Goal: Task Accomplishment & Management: Use online tool/utility

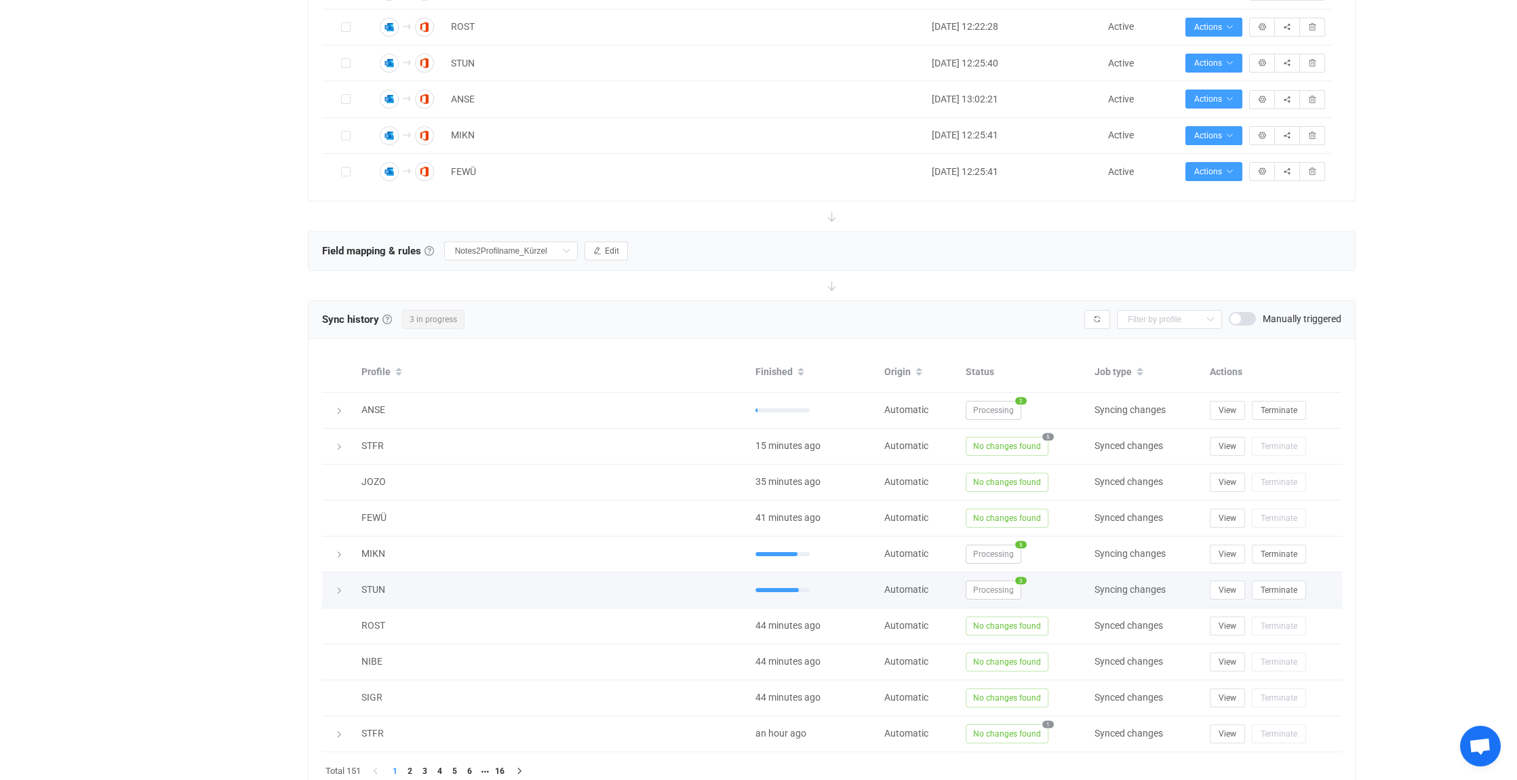
scroll to position [806, 0]
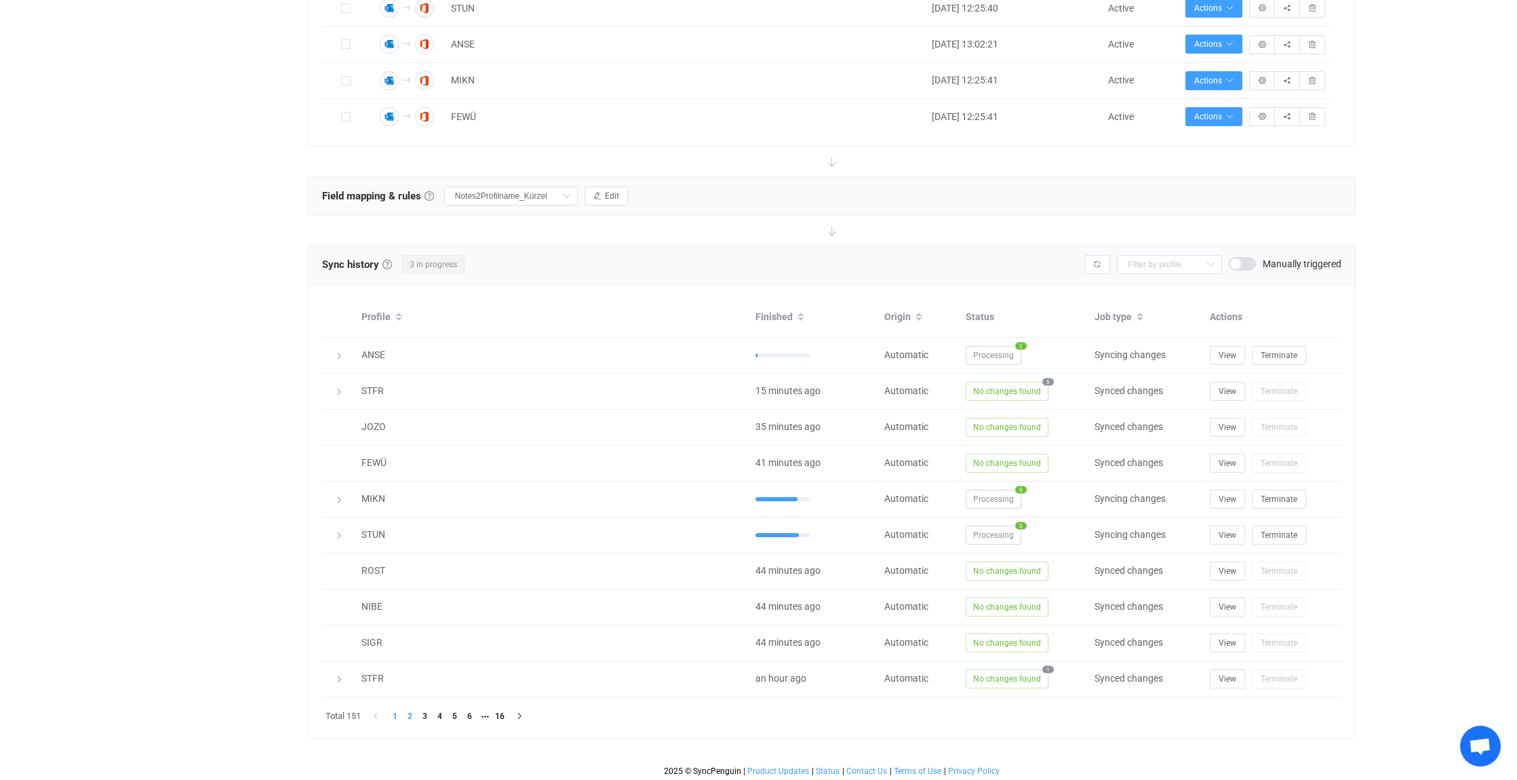
click at [412, 712] on li "2" at bounding box center [410, 716] width 15 height 15
click at [396, 710] on li "1" at bounding box center [395, 716] width 15 height 15
click at [340, 353] on icon at bounding box center [339, 356] width 8 height 8
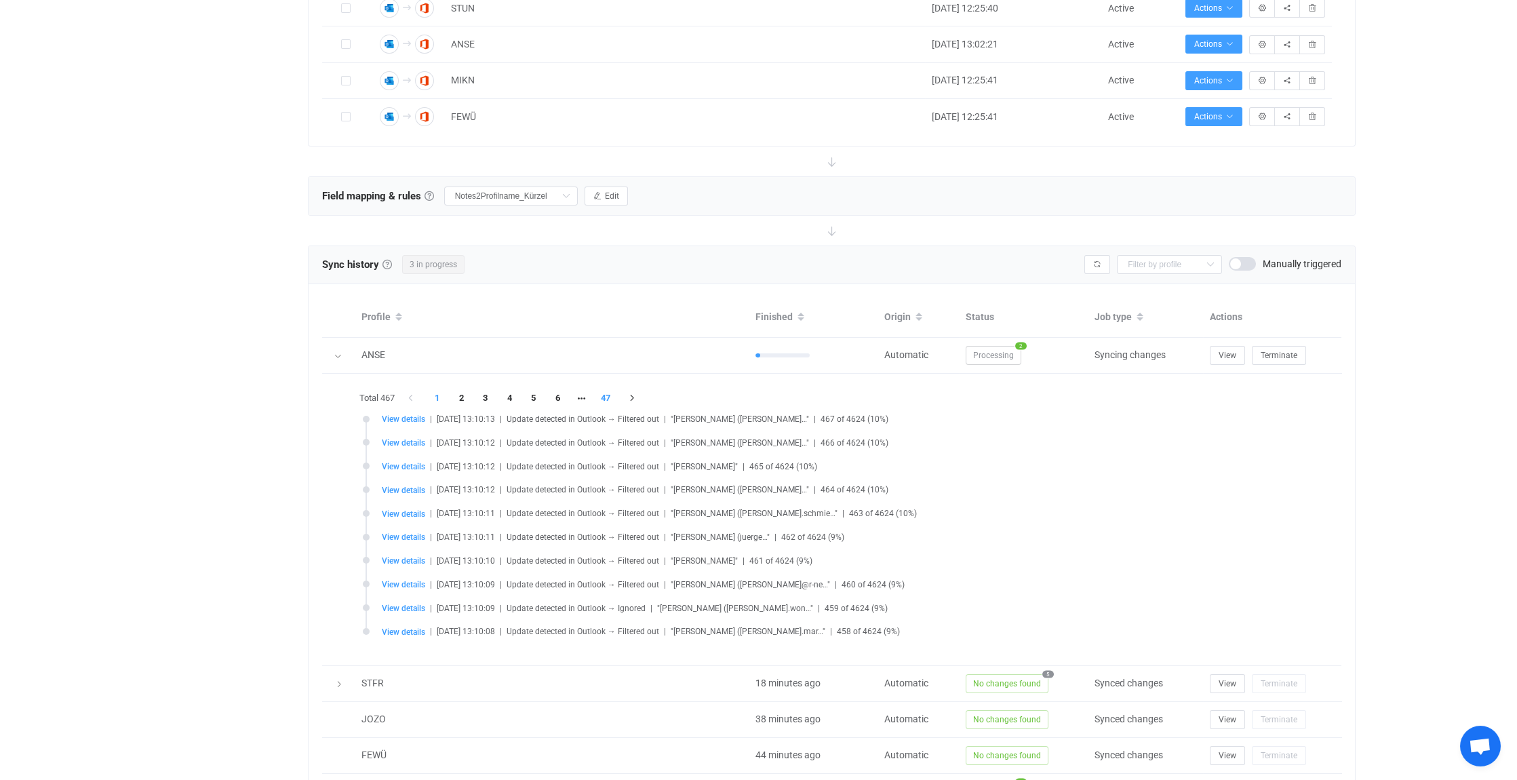
click at [610, 390] on li "47" at bounding box center [606, 398] width 24 height 19
click at [393, 414] on span "View details" at bounding box center [403, 418] width 43 height 9
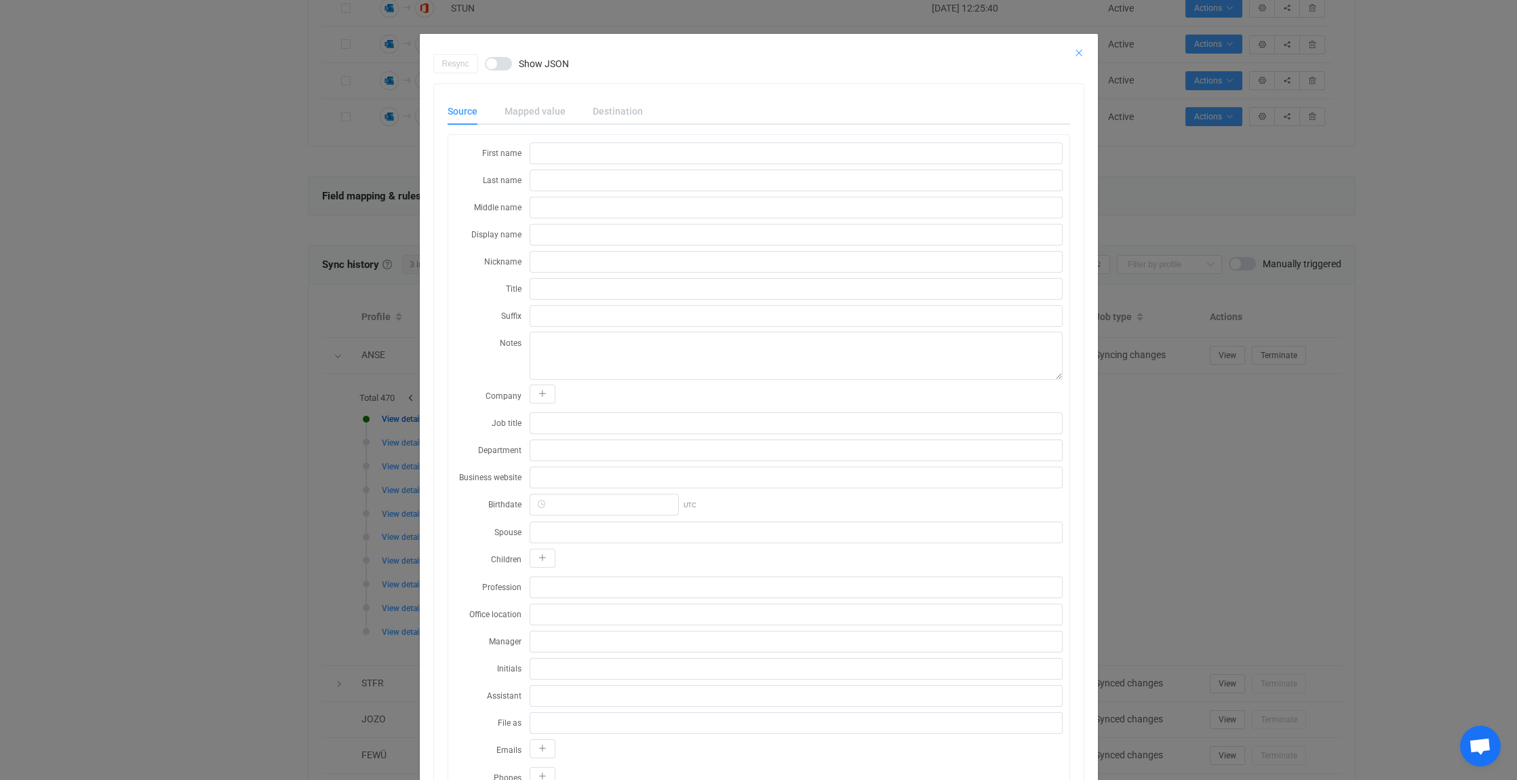
click at [1074, 52] on icon "Close" at bounding box center [1079, 52] width 11 height 11
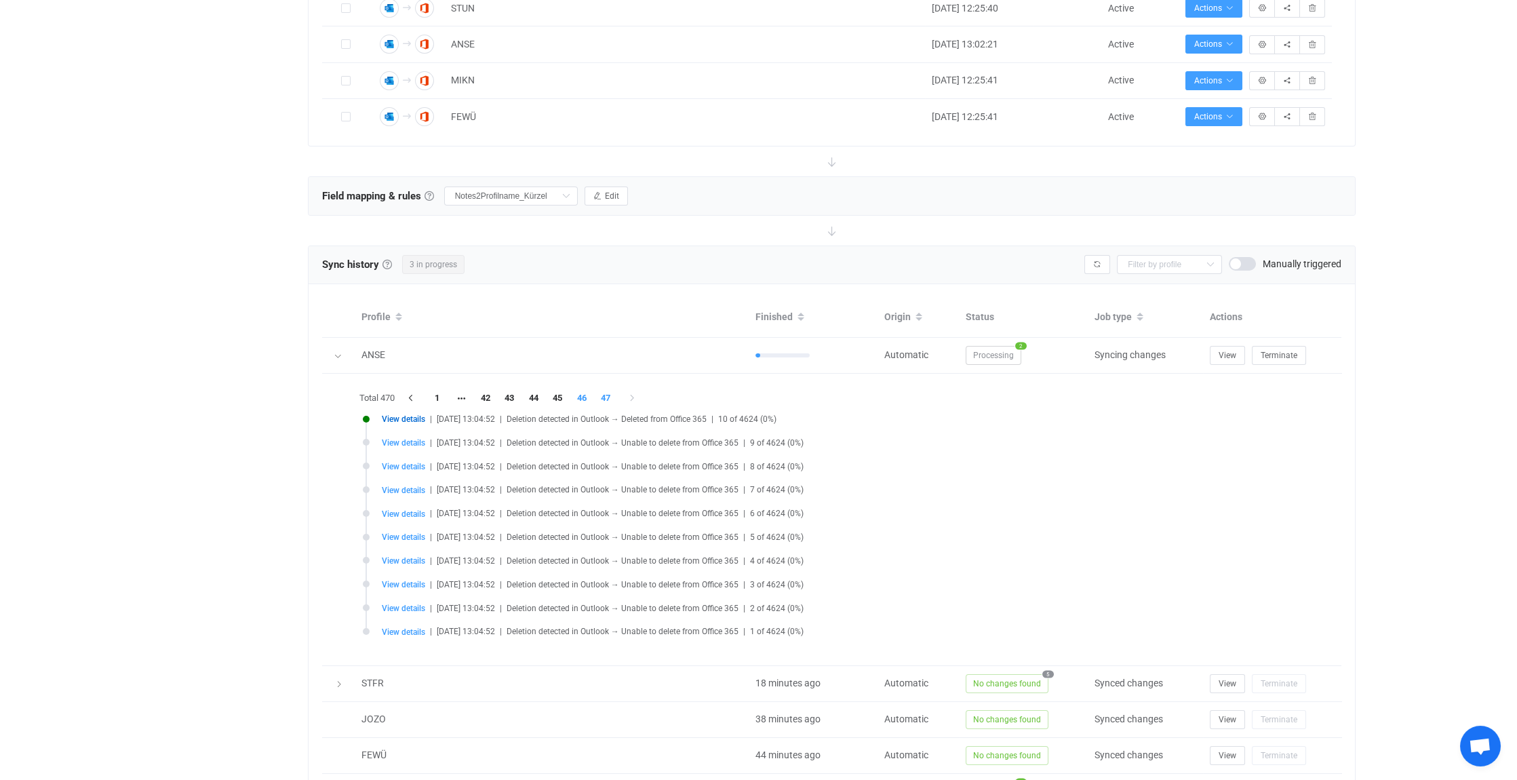
click at [587, 395] on li "46" at bounding box center [582, 398] width 24 height 19
click at [560, 392] on li "47" at bounding box center [558, 398] width 24 height 19
click at [515, 393] on li "45" at bounding box center [510, 398] width 24 height 19
click at [489, 393] on li "43" at bounding box center [485, 398] width 24 height 19
click at [413, 394] on icon "button" at bounding box center [412, 398] width 12 height 8
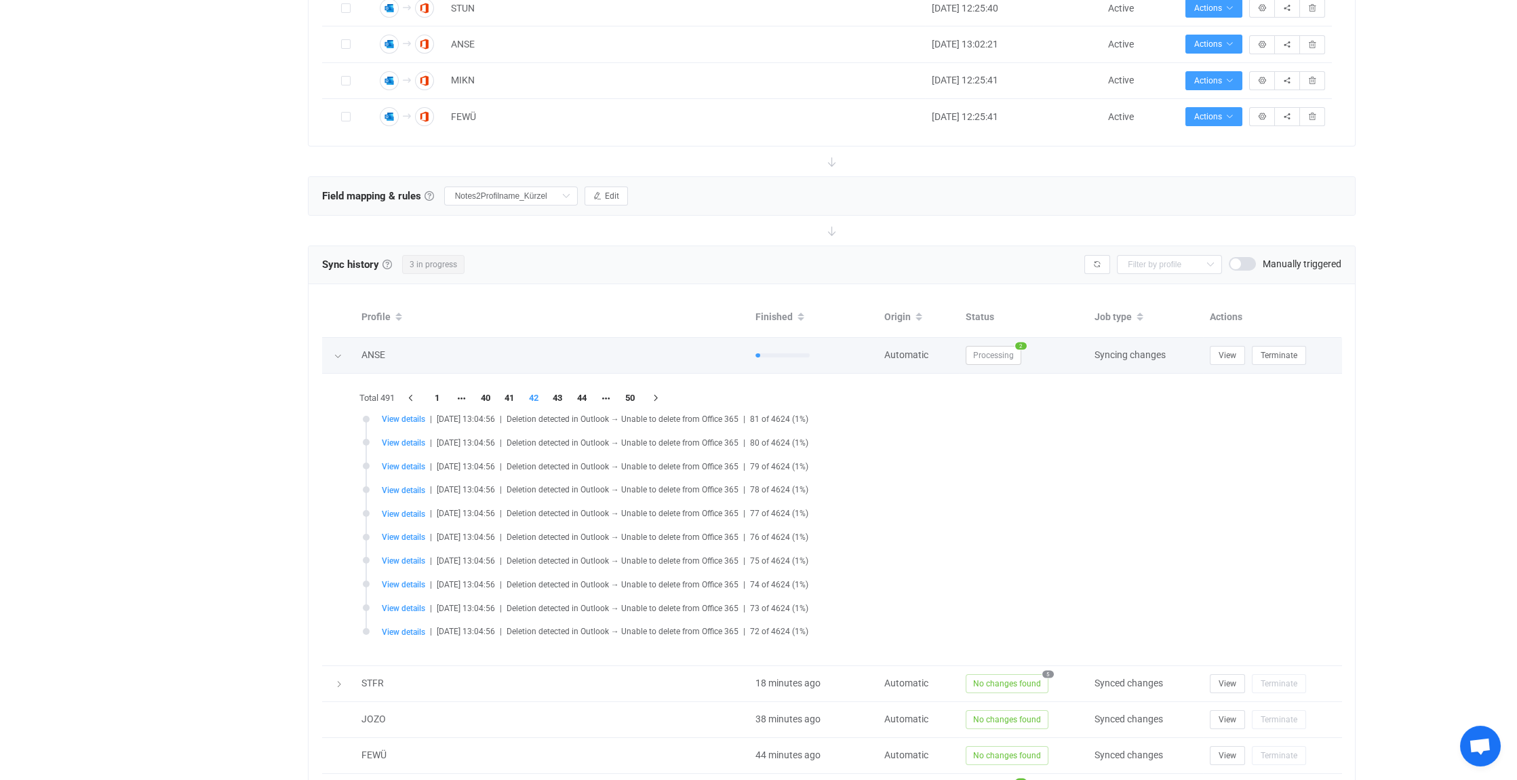
click at [339, 352] on icon at bounding box center [338, 356] width 8 height 8
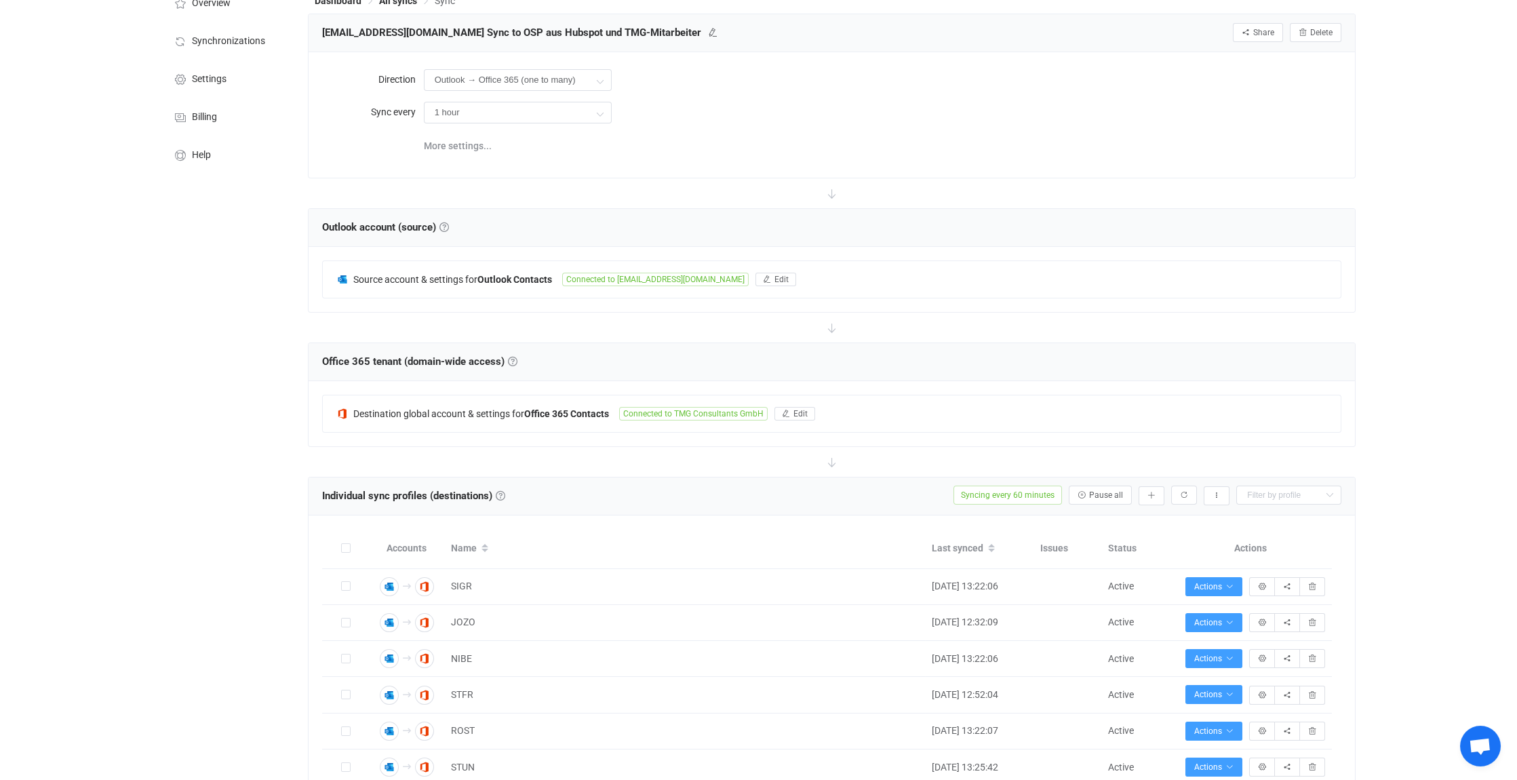
scroll to position [0, 0]
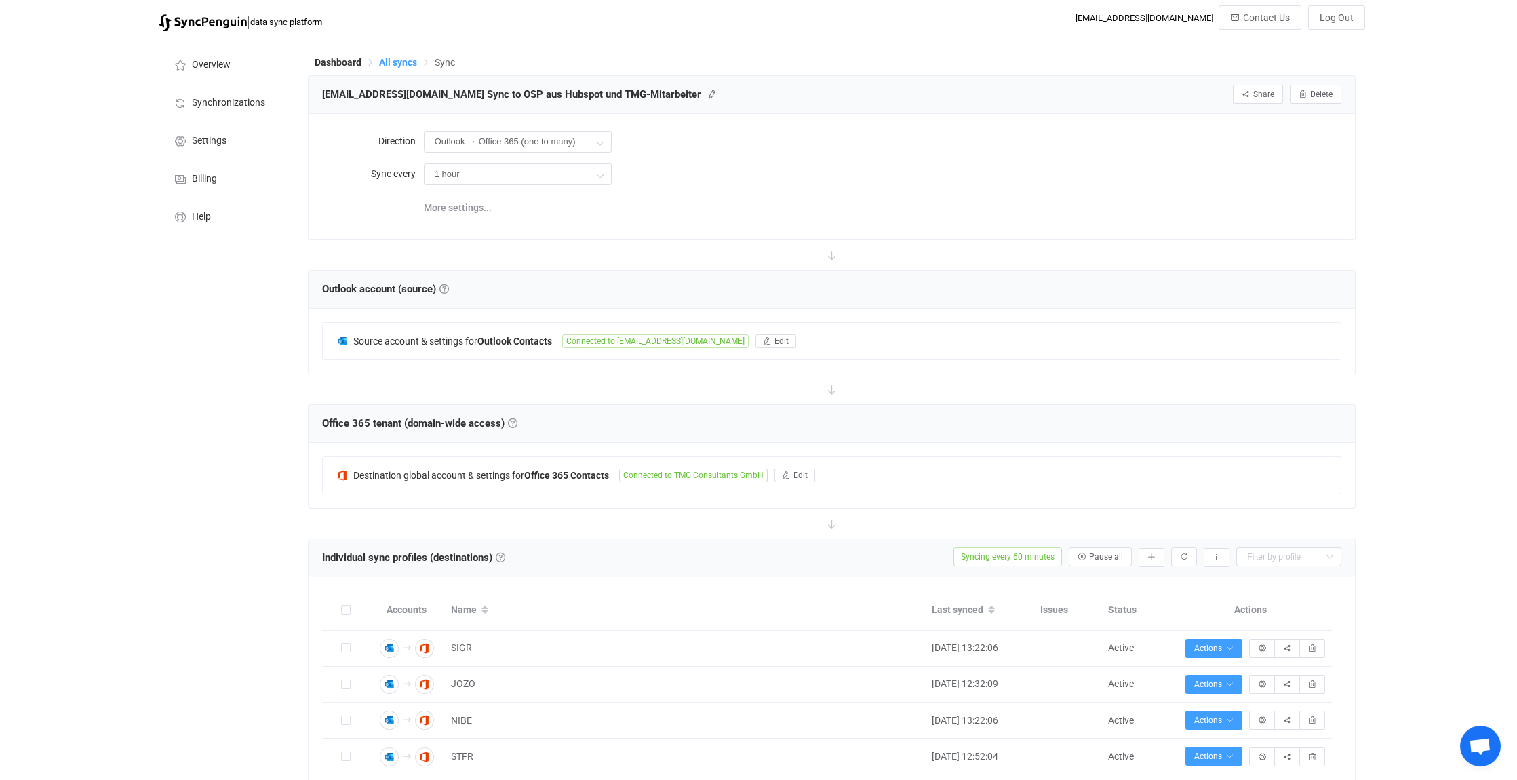
click at [401, 63] on span "All syncs" at bounding box center [398, 62] width 38 height 11
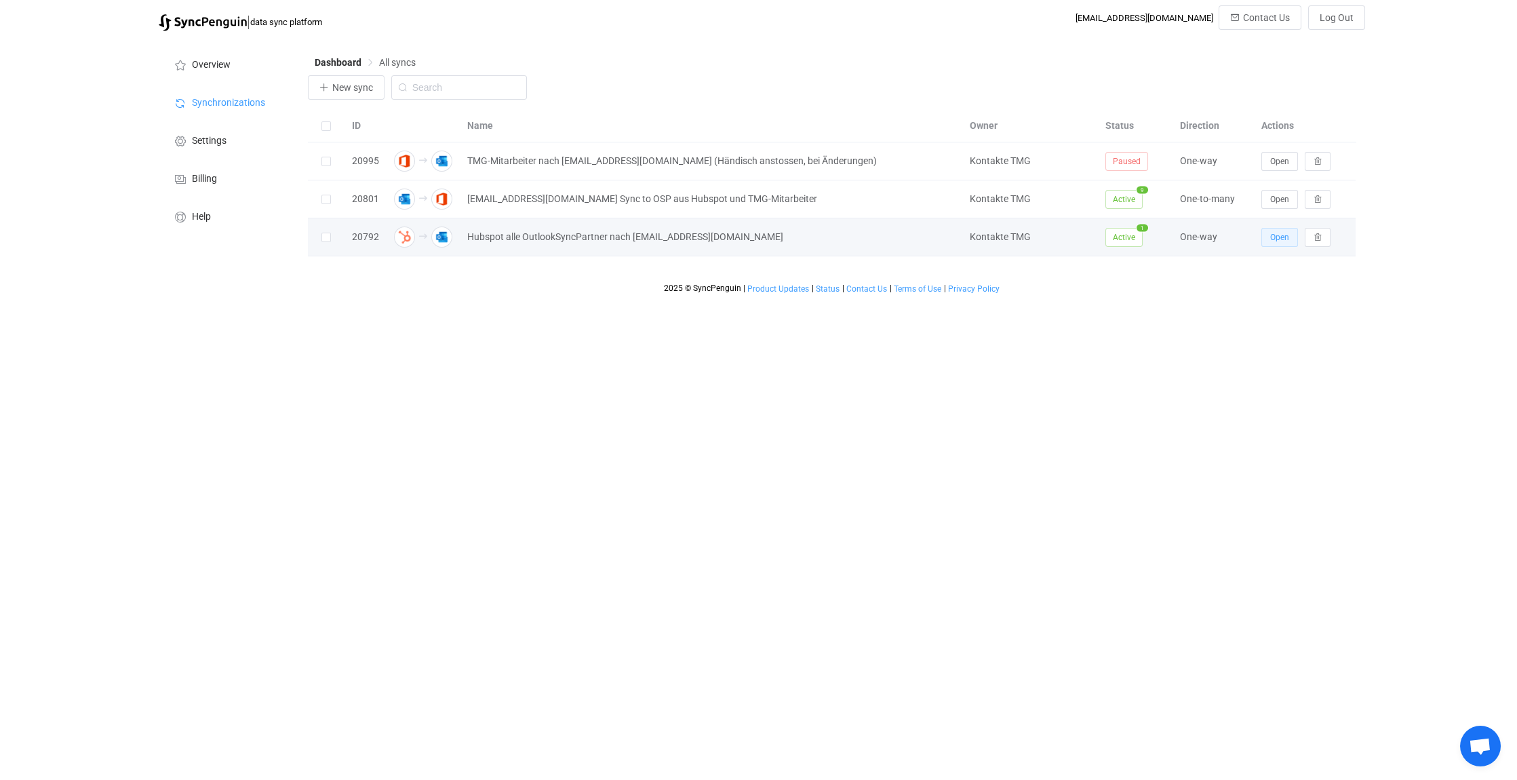
click at [1274, 238] on span "Open" at bounding box center [1279, 237] width 19 height 9
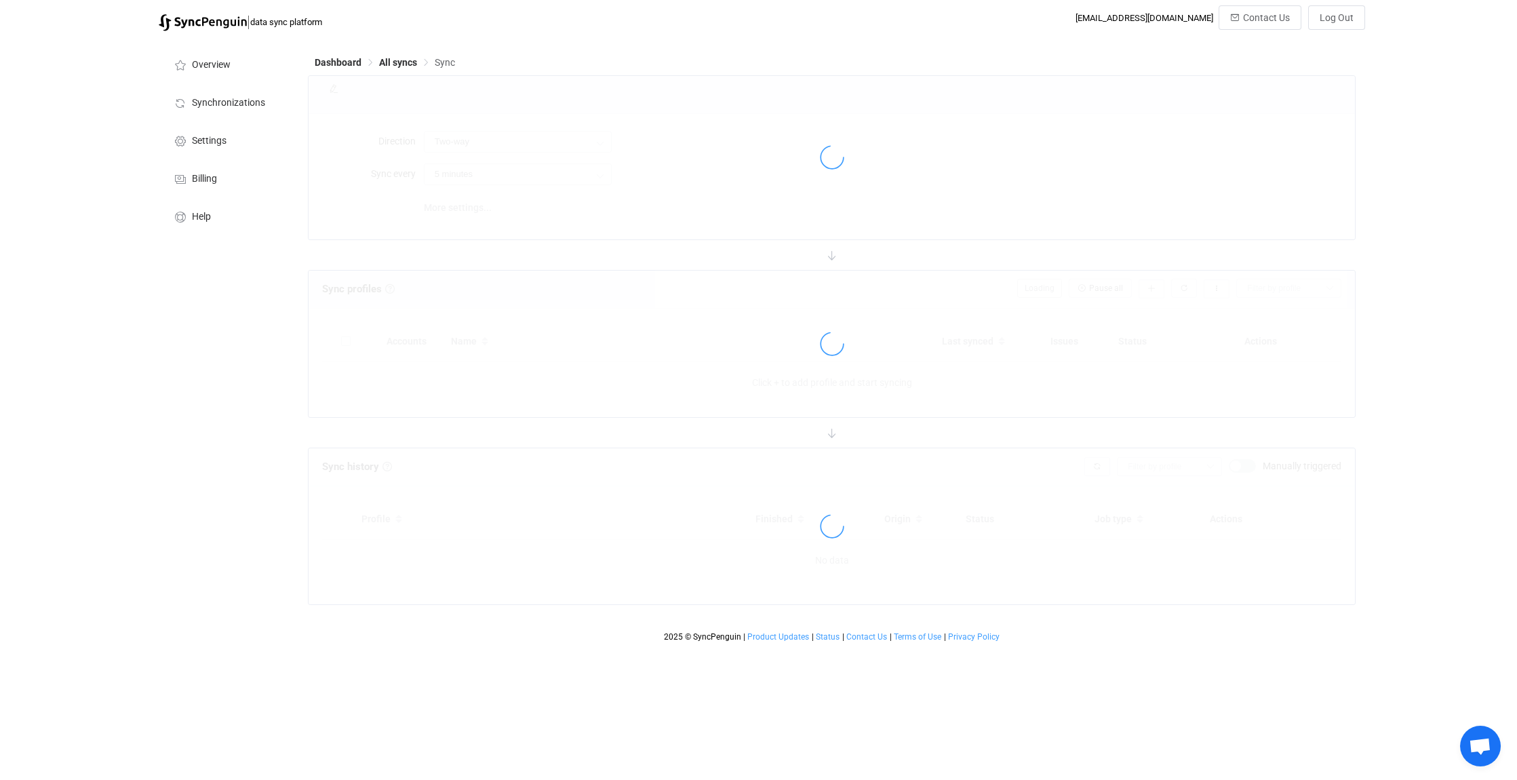
type input "HubSpot → Outlook"
type input "30 minutes"
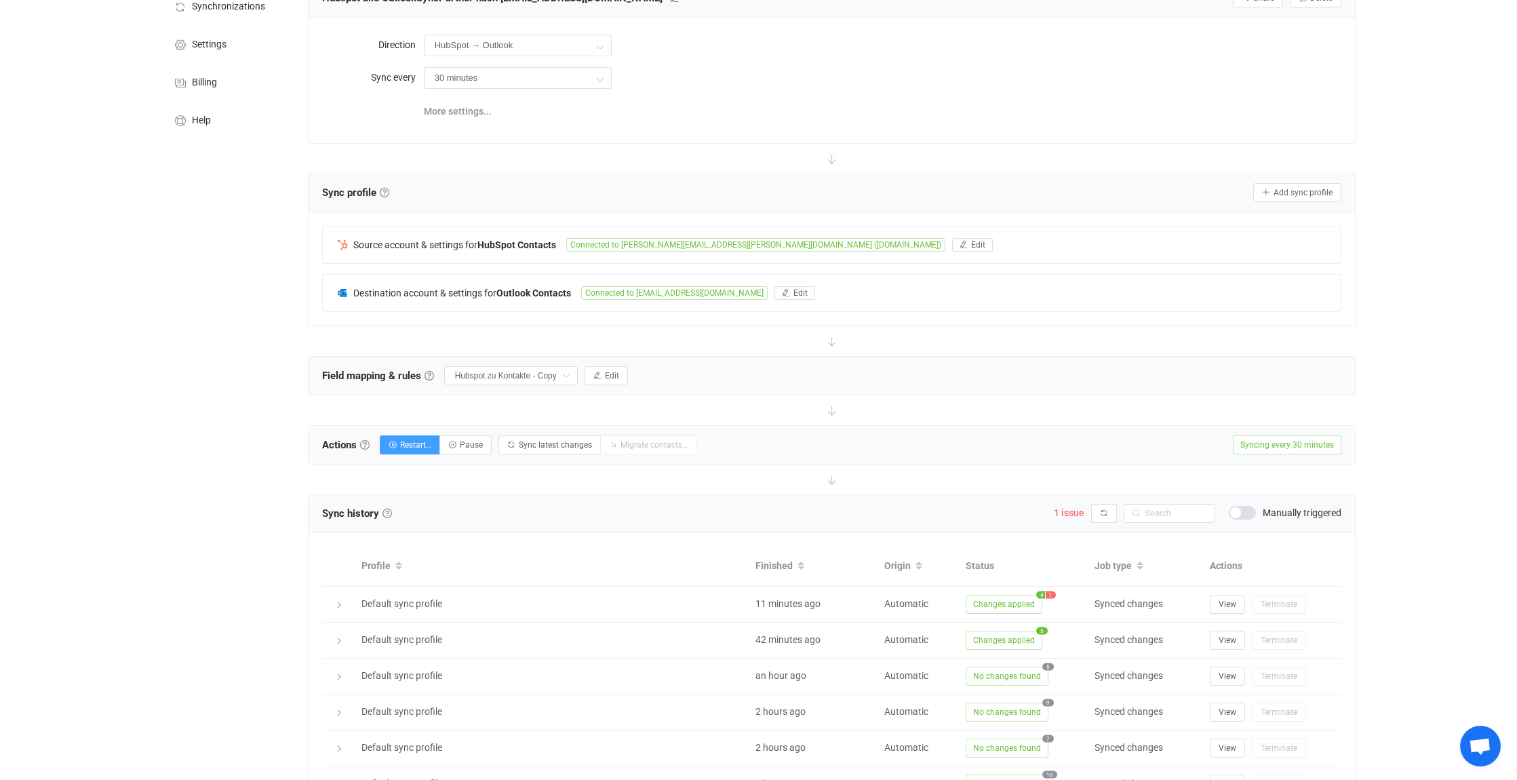
scroll to position [136, 0]
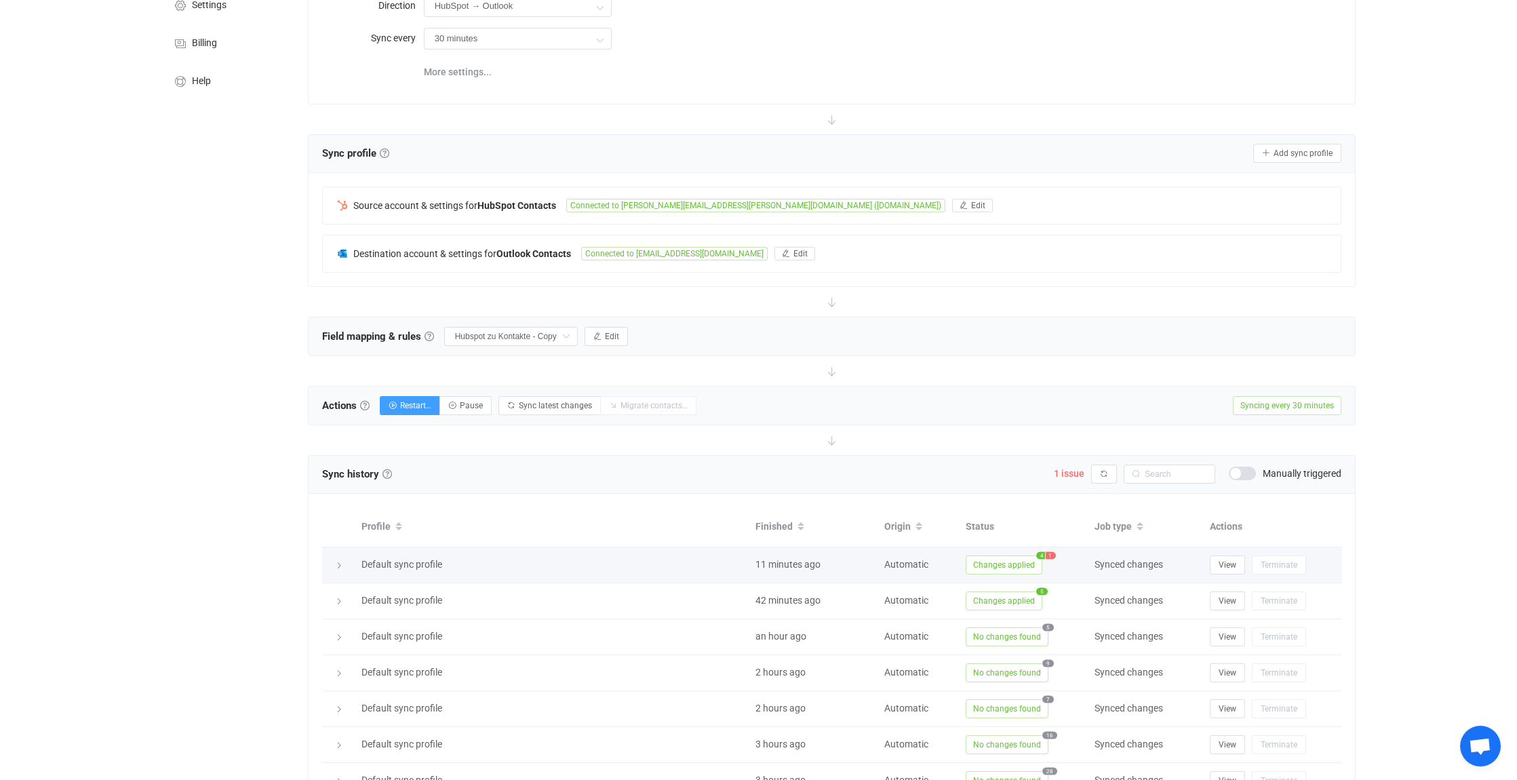
click at [337, 562] on icon at bounding box center [339, 566] width 8 height 8
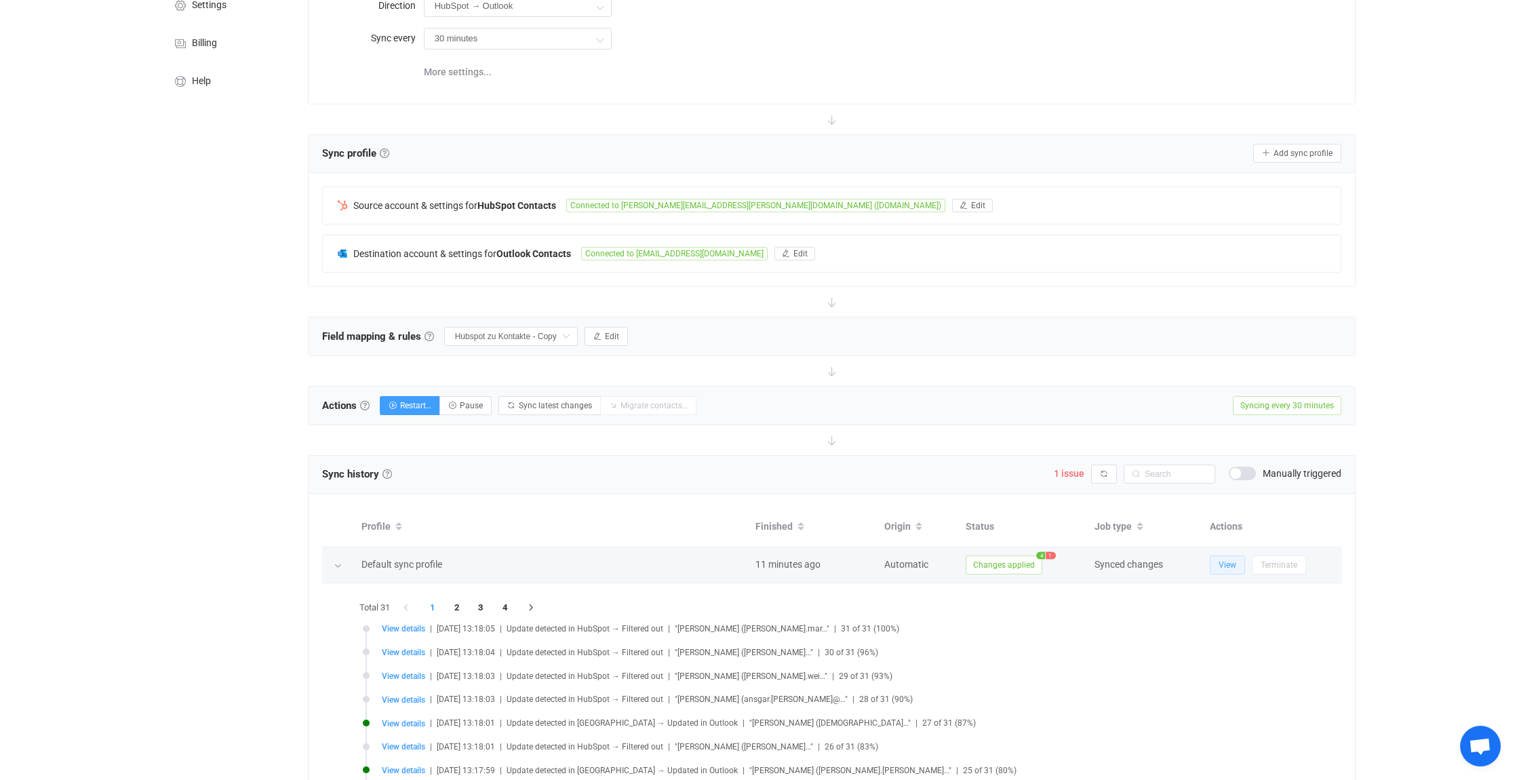
click at [1233, 563] on span "View" at bounding box center [1228, 564] width 18 height 9
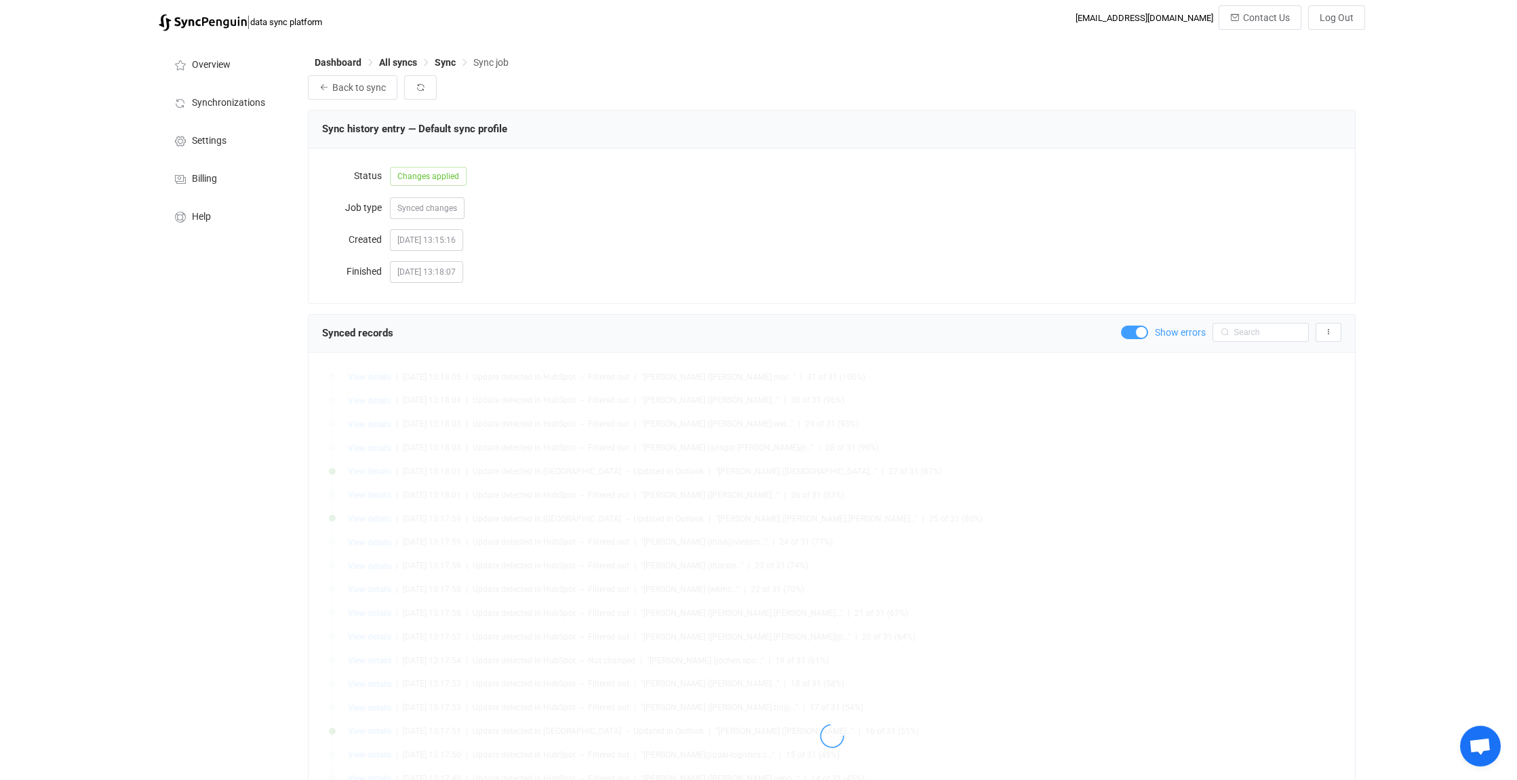
scroll to position [6477, 0]
click at [375, 374] on span "View details" at bounding box center [369, 376] width 43 height 9
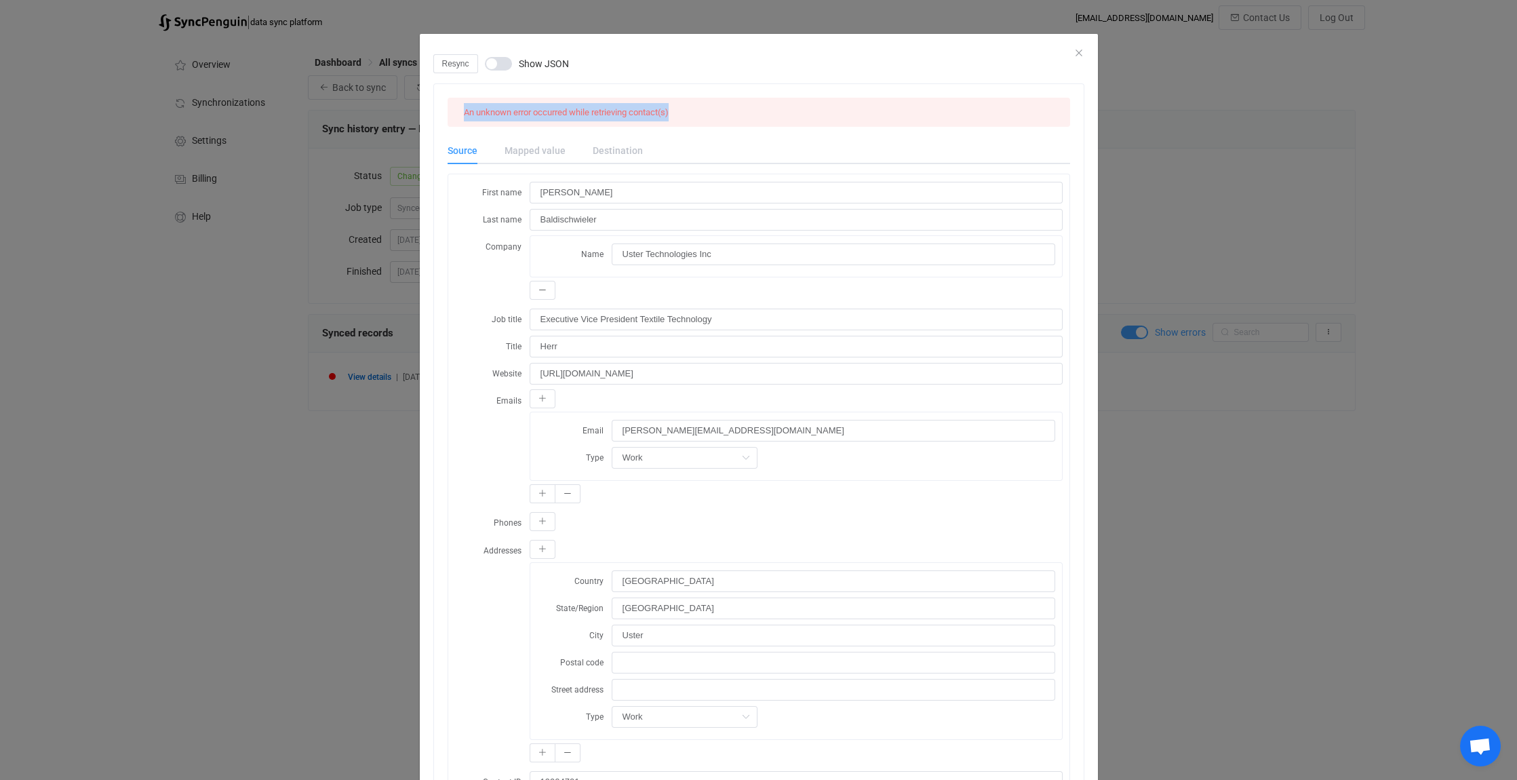
drag, startPoint x: 681, startPoint y: 111, endPoint x: 460, endPoint y: 103, distance: 221.3
click at [460, 103] on div "An unknown error occurred while retrieving contact(s)" at bounding box center [759, 112] width 623 height 29
drag, startPoint x: 460, startPoint y: 103, endPoint x: 486, endPoint y: 113, distance: 27.5
click at [1074, 53] on icon "Close" at bounding box center [1079, 52] width 11 height 11
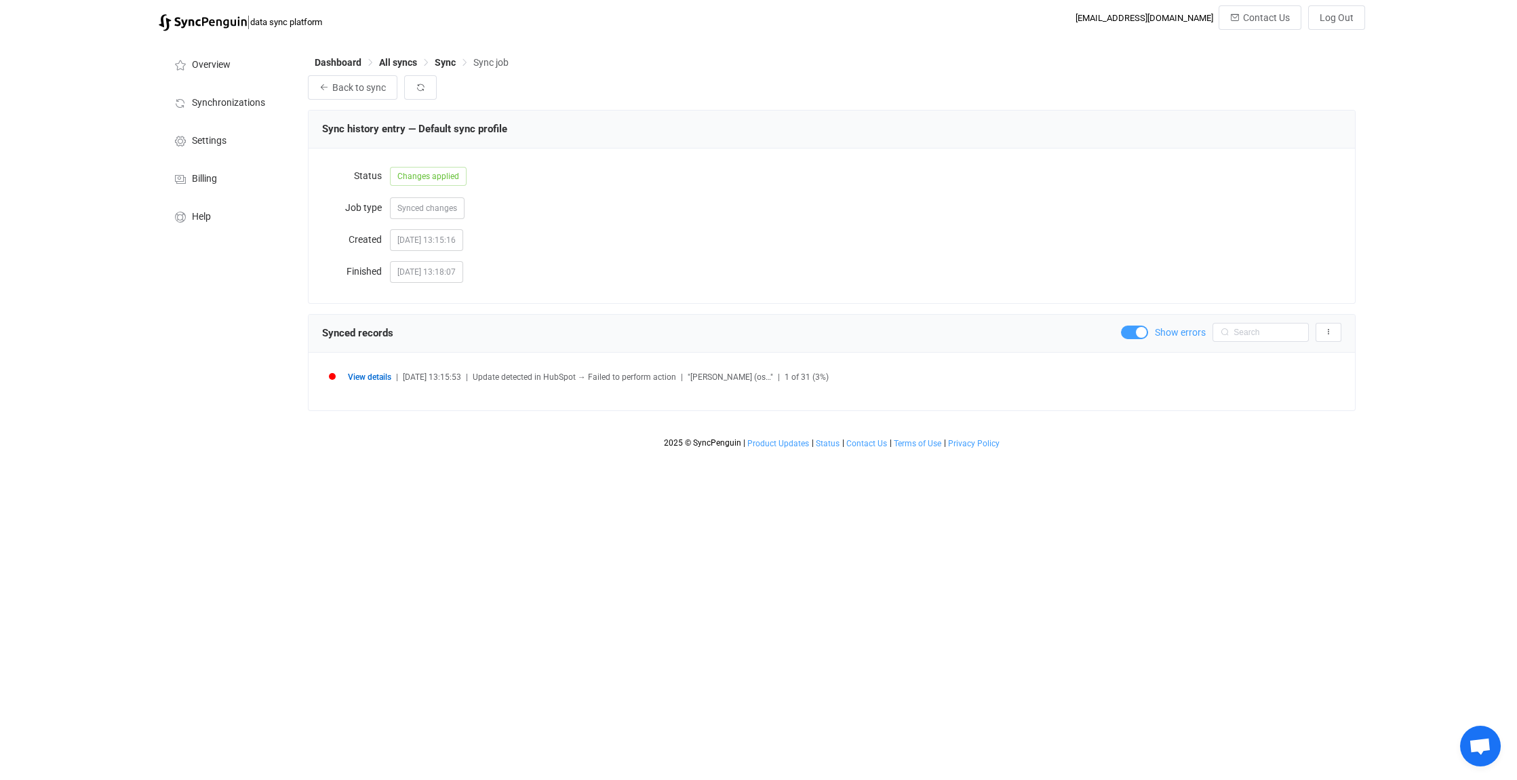
click at [1127, 326] on span at bounding box center [1134, 333] width 27 height 14
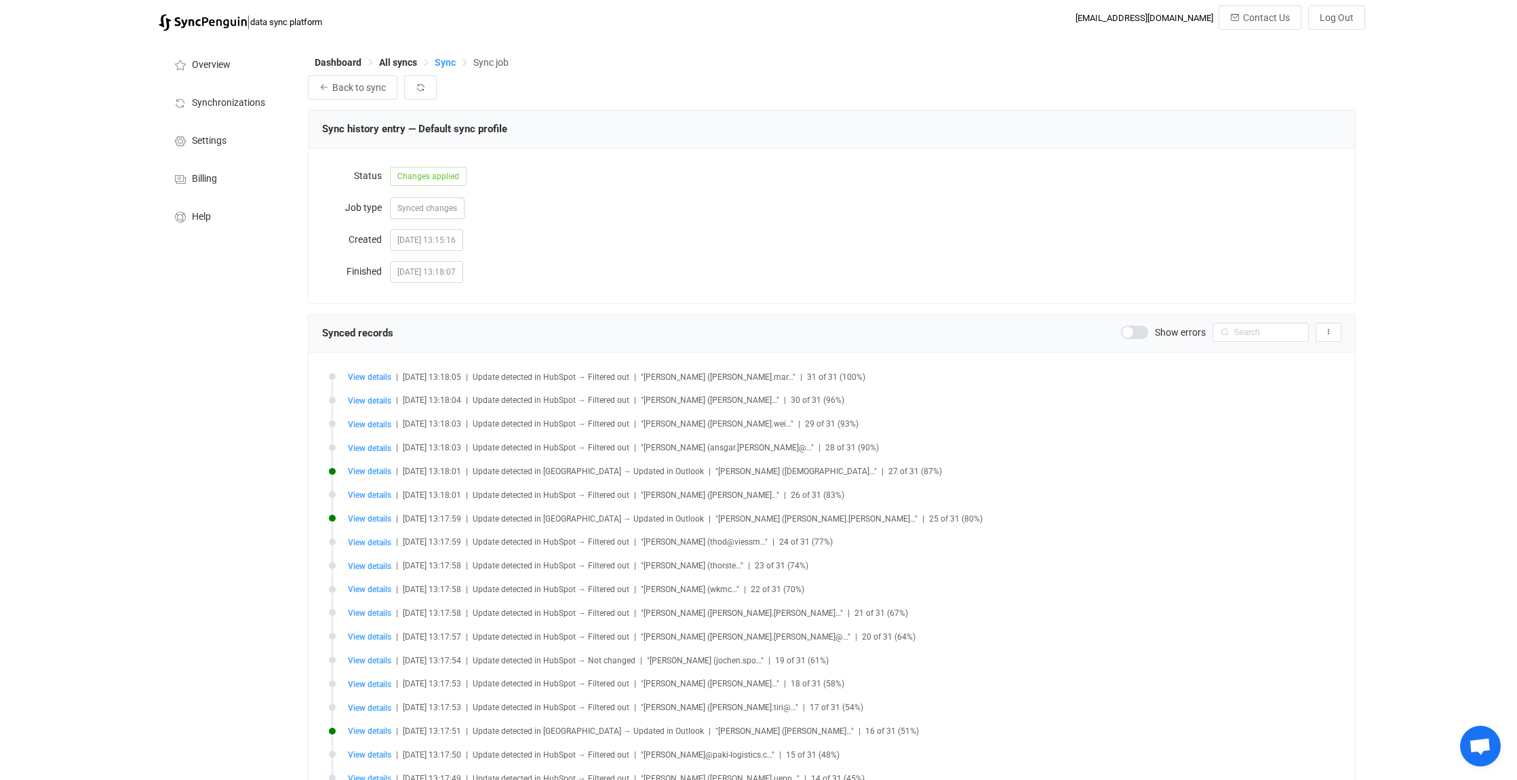
click at [446, 63] on span "Sync" at bounding box center [445, 62] width 21 height 11
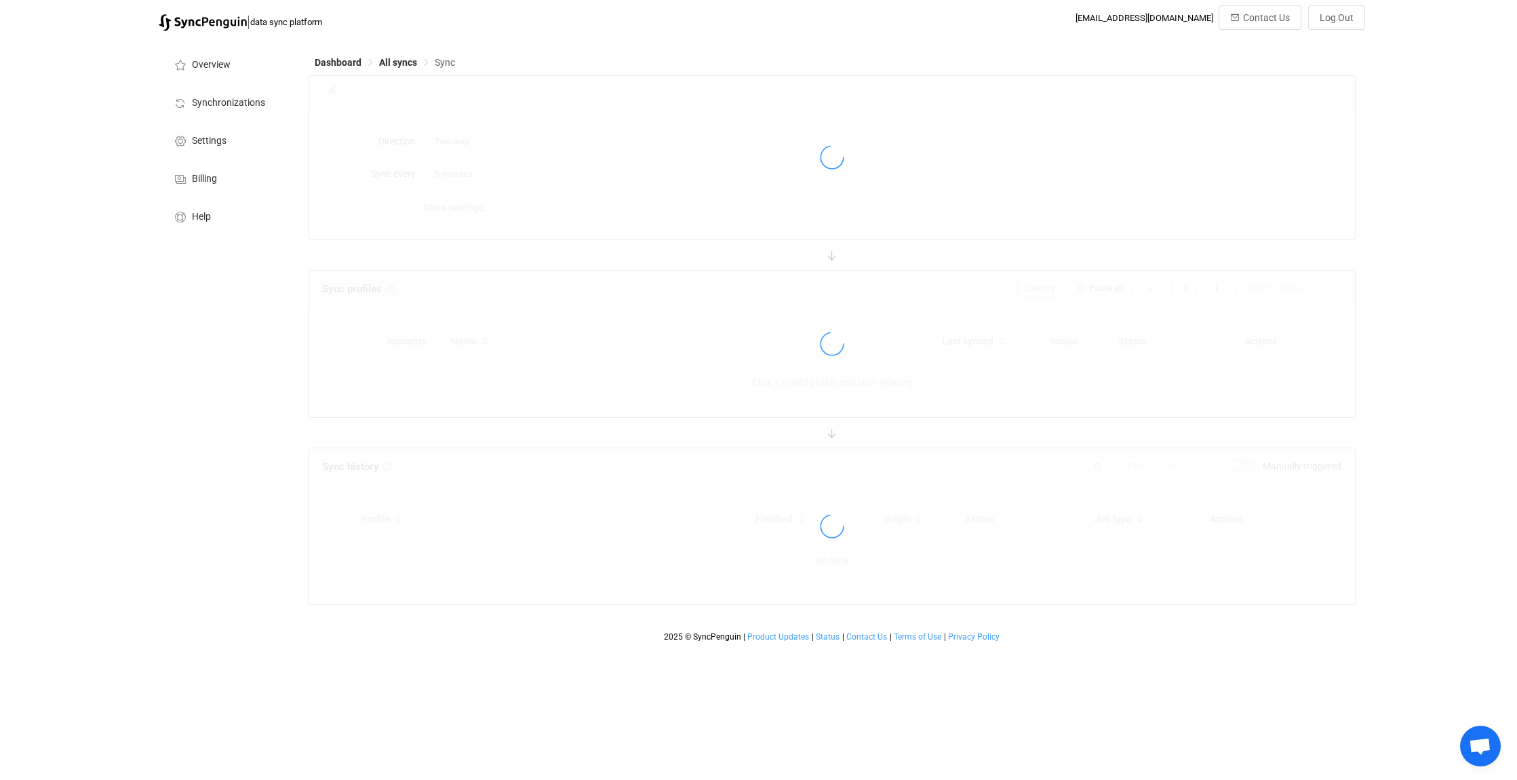
type input "HubSpot → Outlook"
type input "30 minutes"
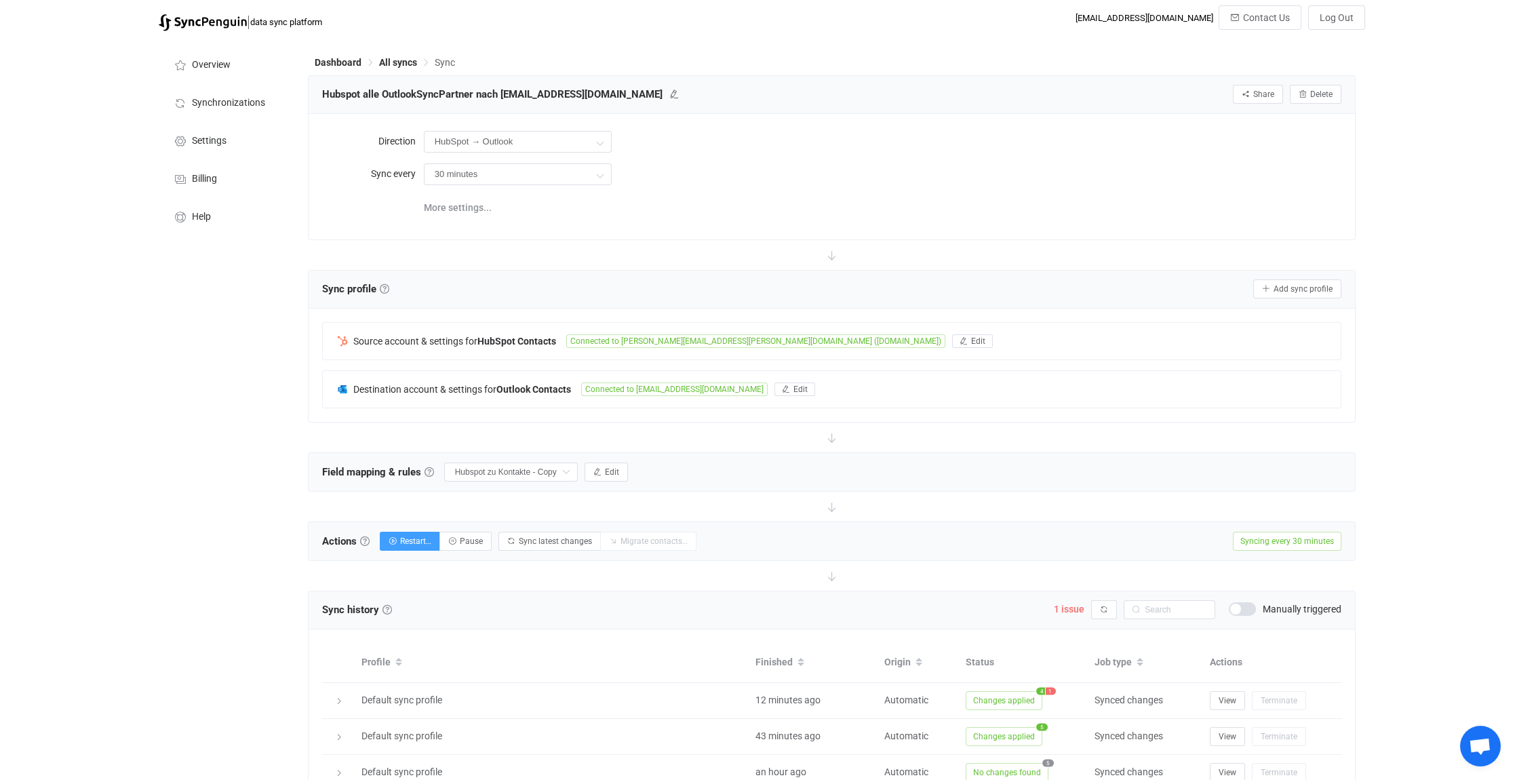
scroll to position [203, 0]
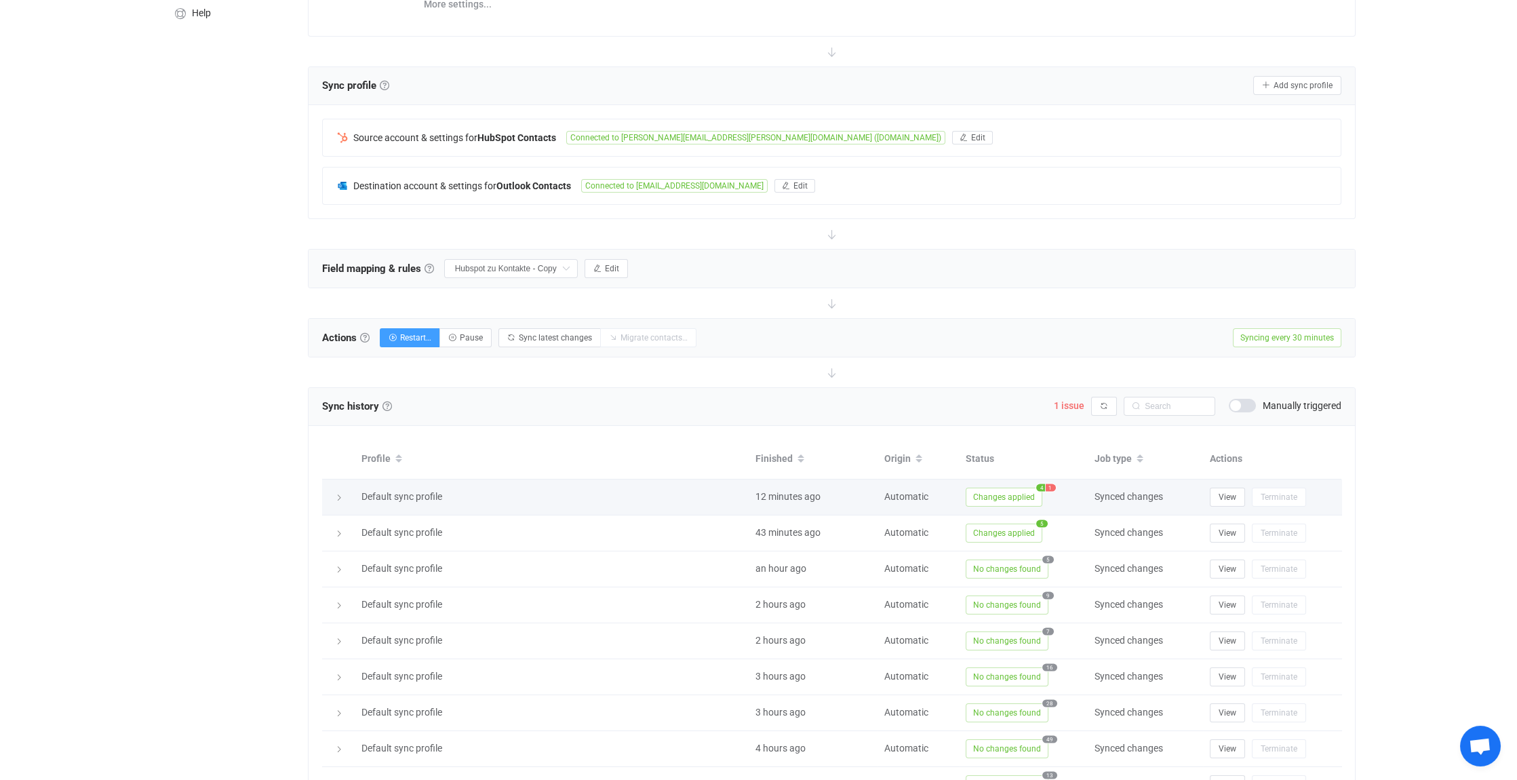
click at [341, 495] on icon at bounding box center [339, 498] width 8 height 8
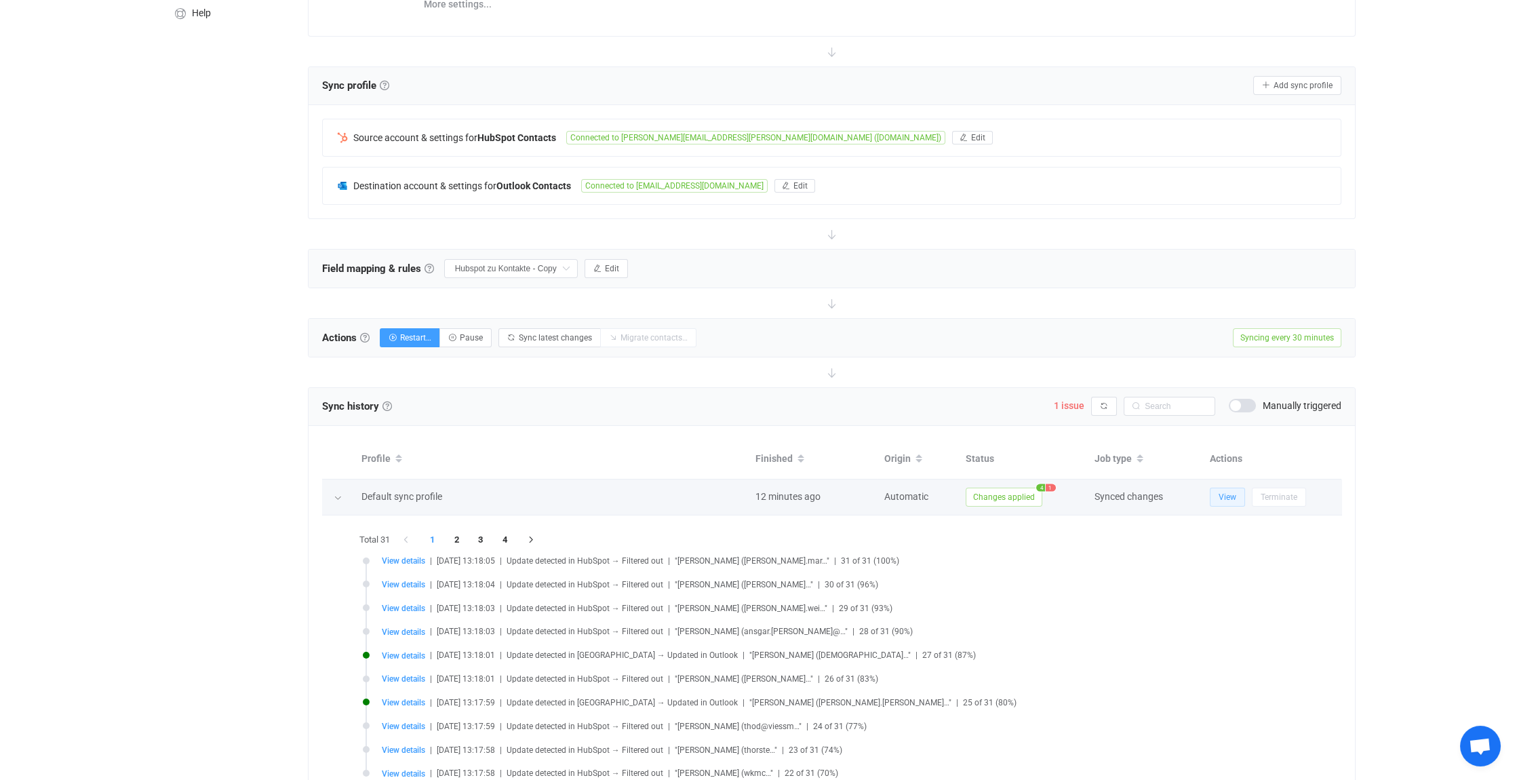
click at [1227, 492] on span "View" at bounding box center [1228, 496] width 18 height 9
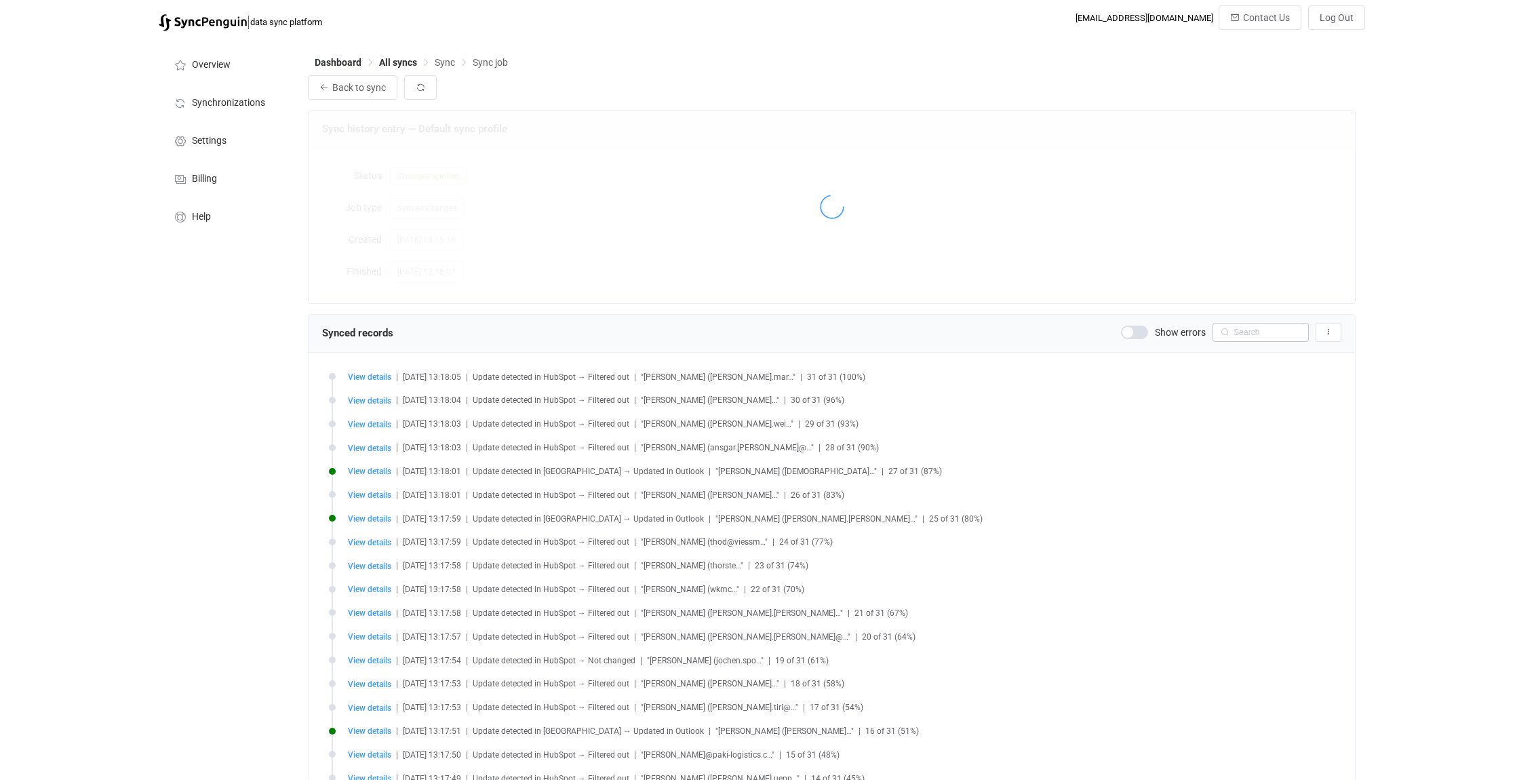
click at [1267, 334] on input "text" at bounding box center [1261, 332] width 96 height 19
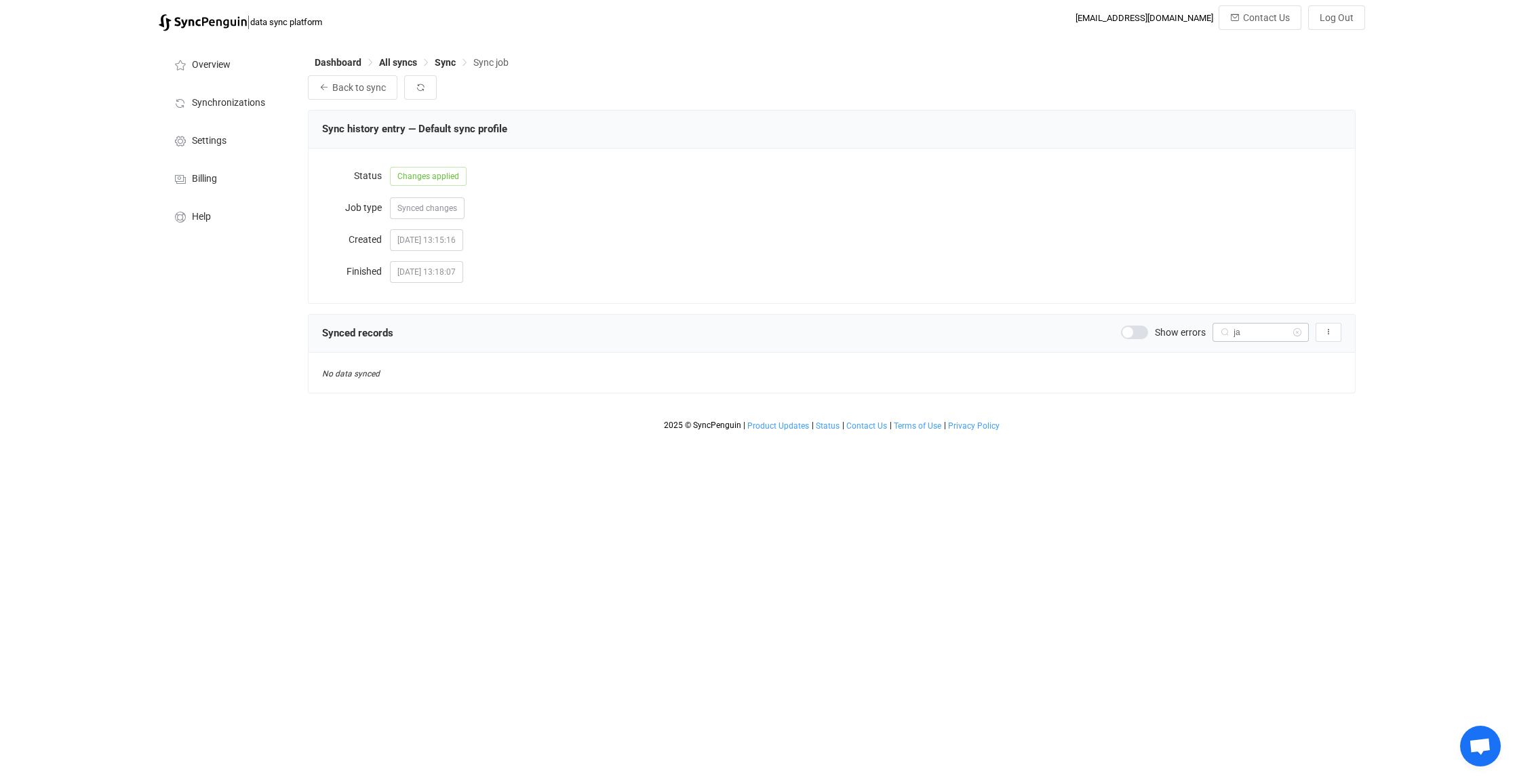
type input "j"
click at [446, 61] on span "Sync" at bounding box center [445, 62] width 21 height 11
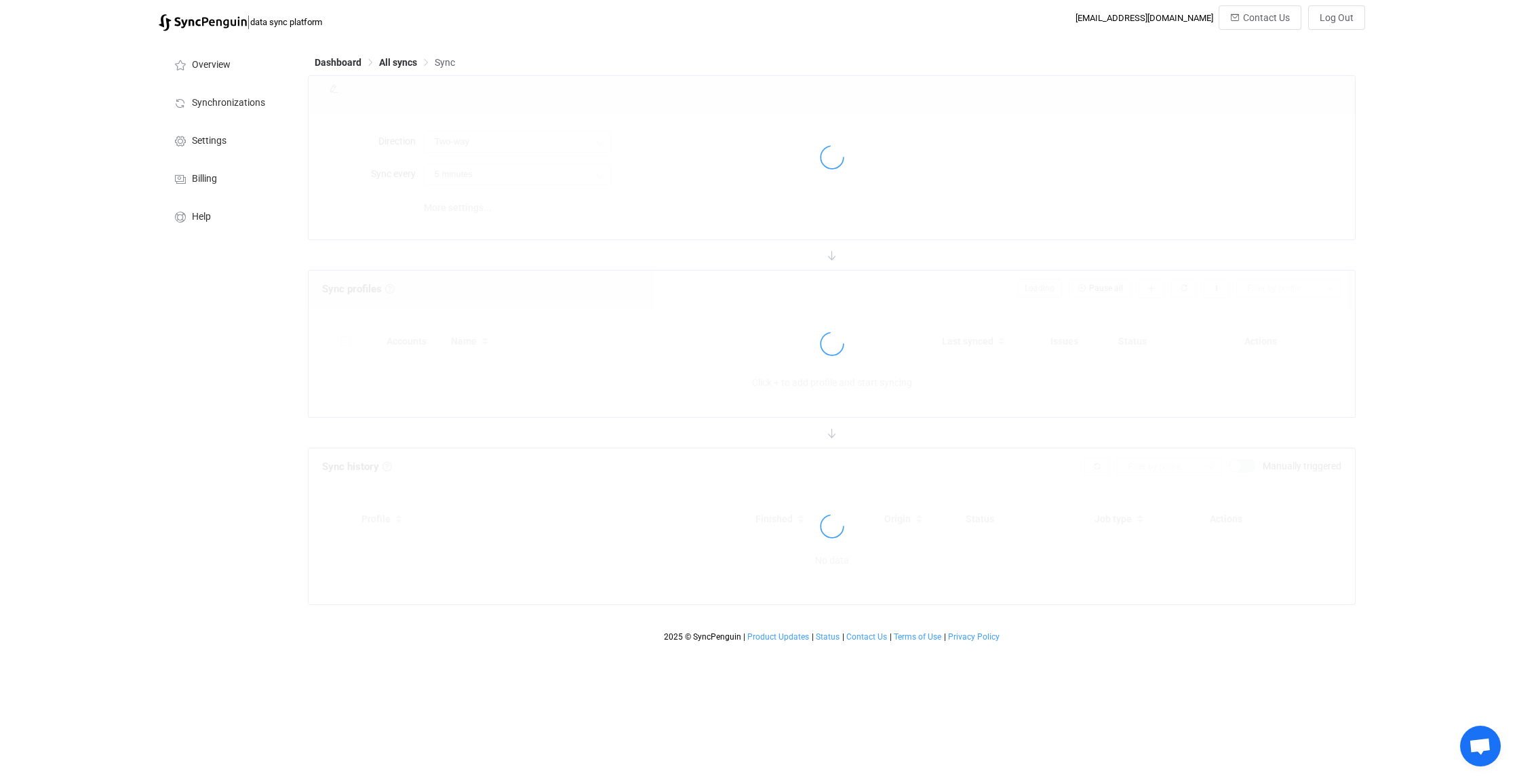
type input "HubSpot → Outlook"
type input "30 minutes"
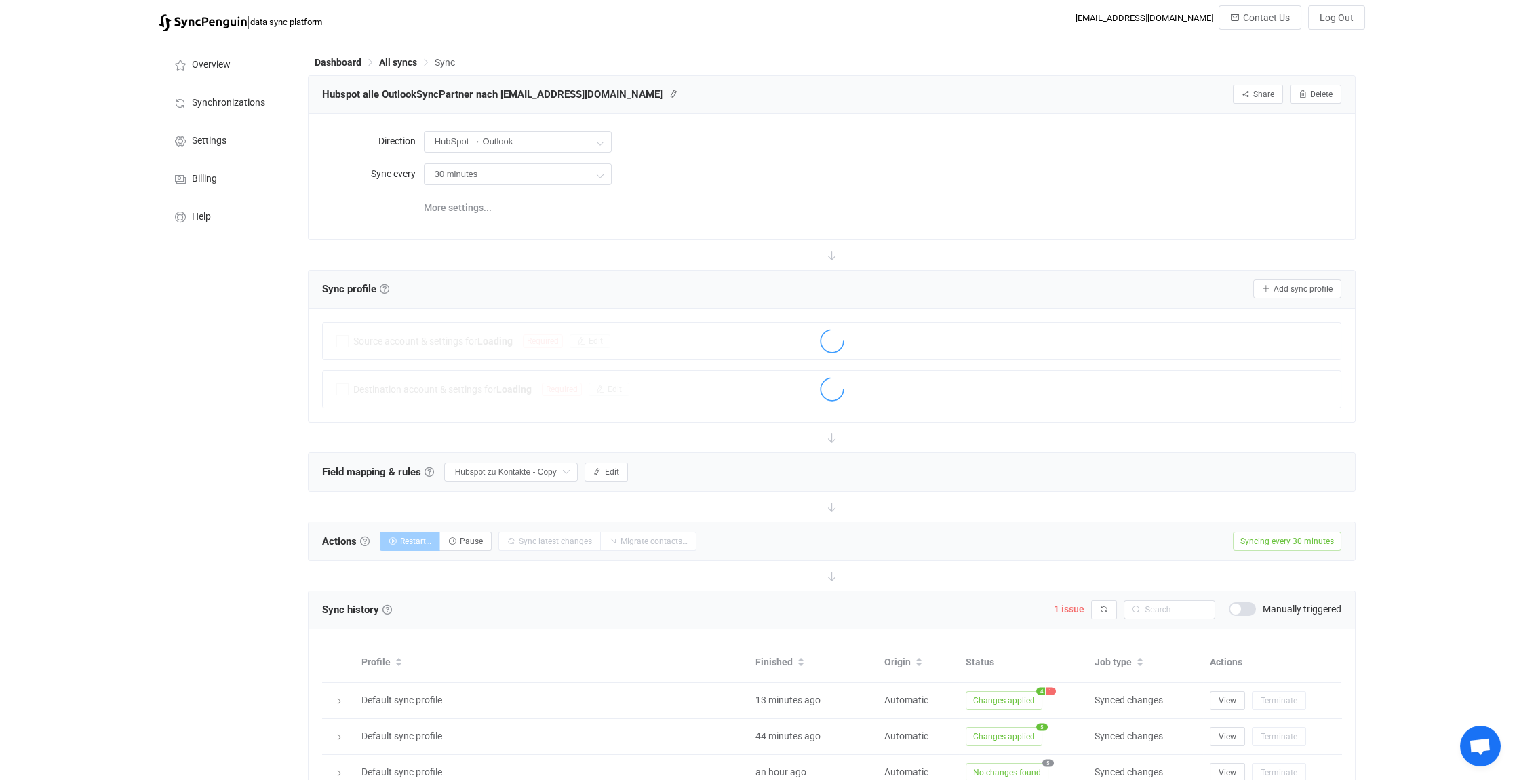
click at [397, 60] on span "All syncs" at bounding box center [398, 62] width 38 height 11
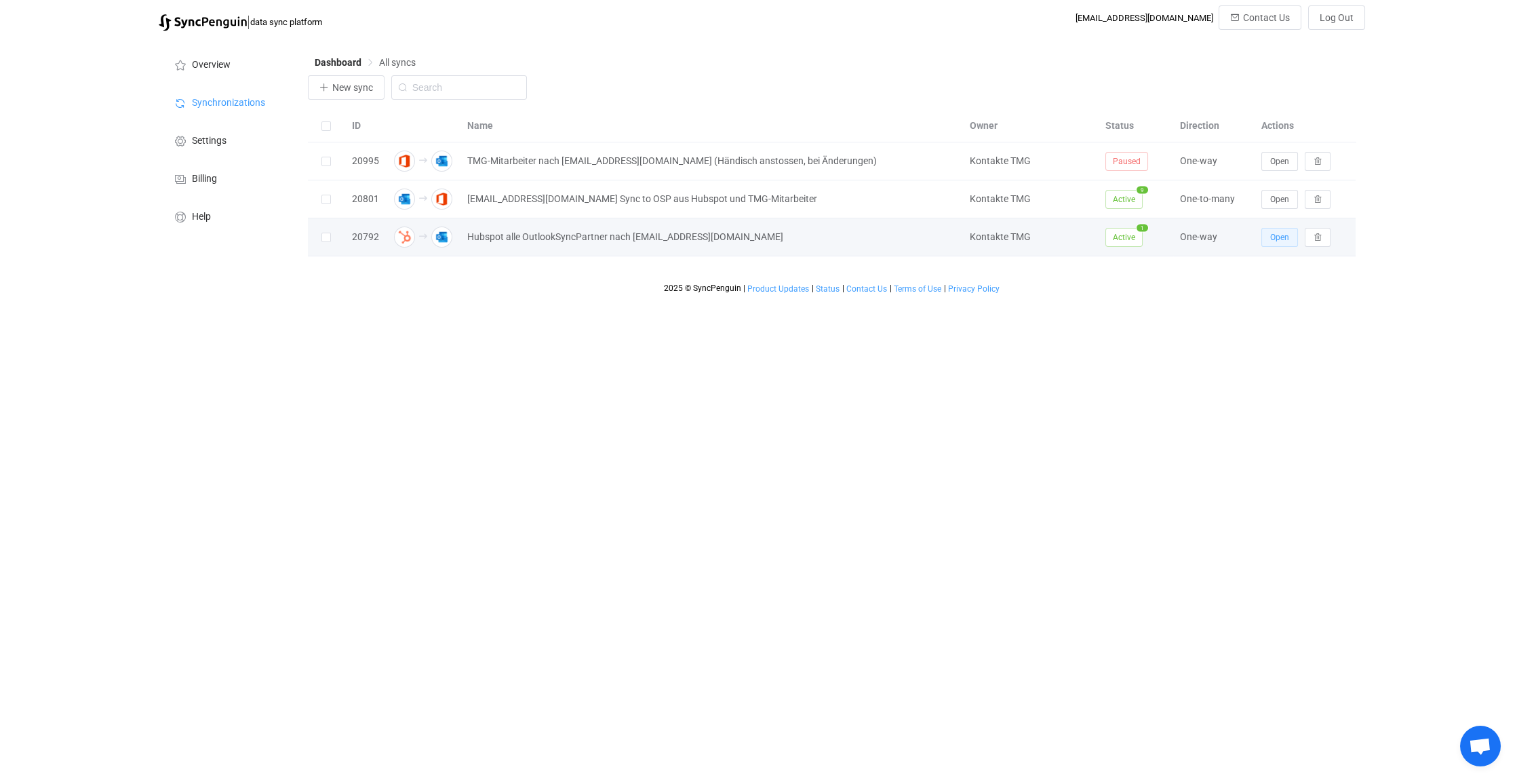
click at [1282, 236] on span "Open" at bounding box center [1279, 237] width 19 height 9
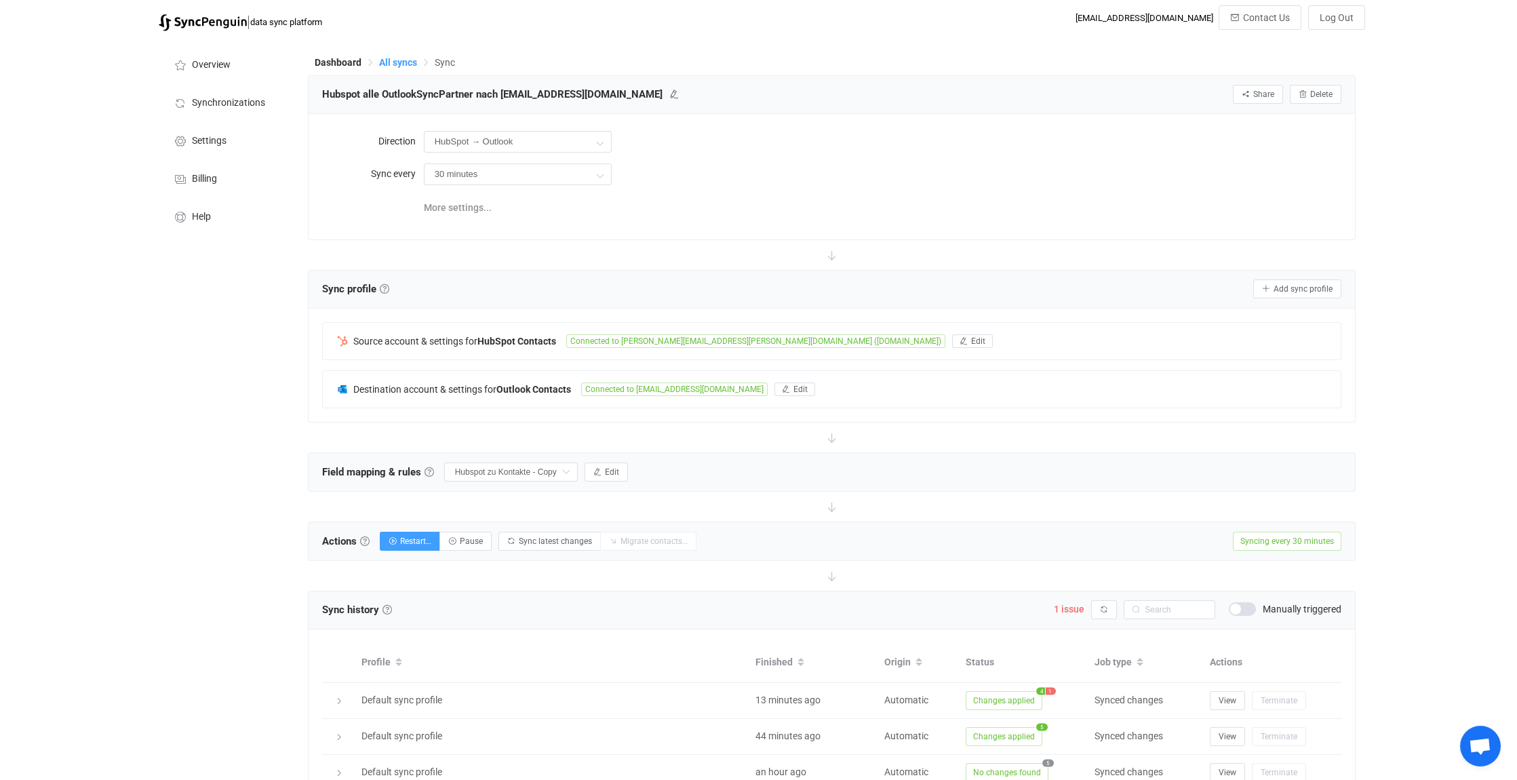
click at [400, 58] on span "All syncs" at bounding box center [398, 62] width 38 height 11
